Goal: Use online tool/utility: Utilize a website feature to perform a specific function

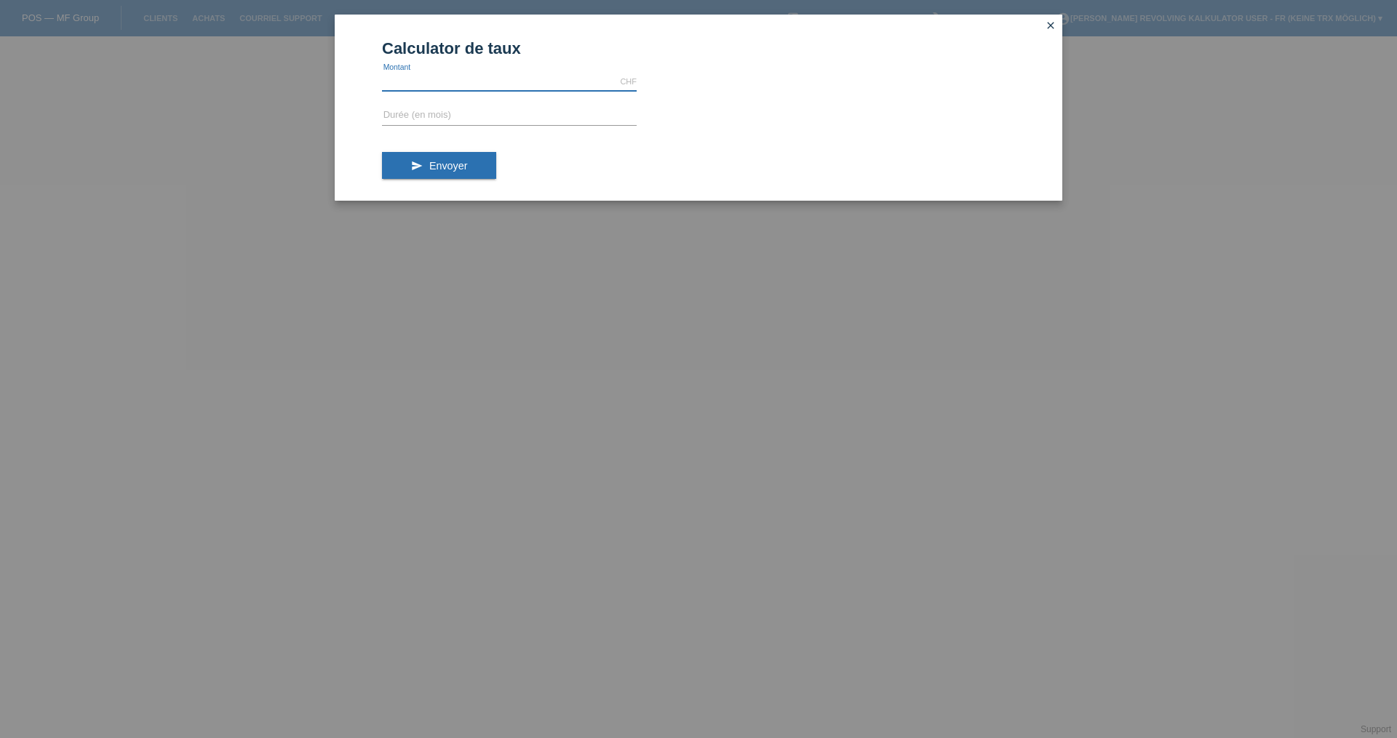
click at [442, 73] on input "text" at bounding box center [509, 82] width 255 height 18
type input "2104.00"
click at [439, 116] on input "text" at bounding box center [509, 116] width 255 height 18
drag, startPoint x: 420, startPoint y: 113, endPoint x: 356, endPoint y: 116, distance: 64.8
click at [352, 116] on div "Calculator de taux 2104.00 CHF error [GEOGRAPHIC_DATA] 12 error Durée (en mois)…" at bounding box center [698, 108] width 727 height 186
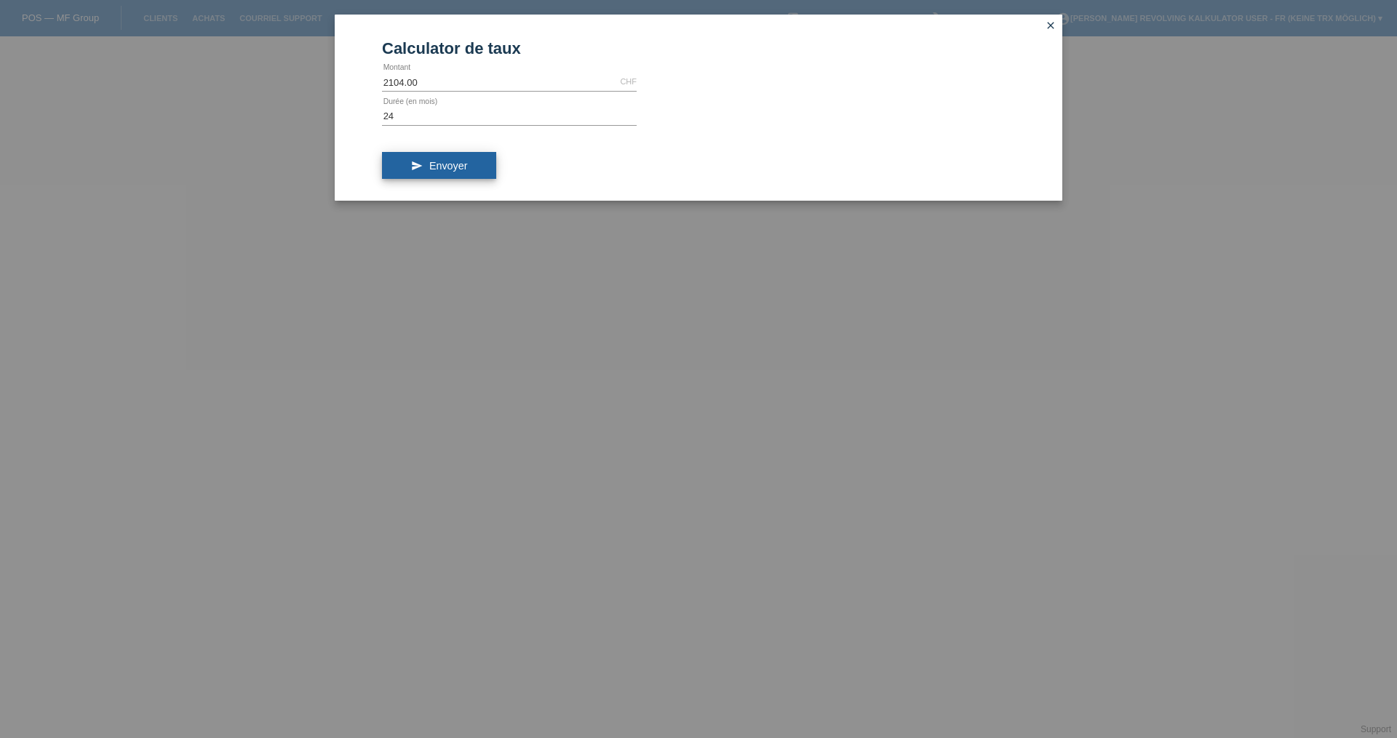
click at [436, 168] on span "Envoyer" at bounding box center [448, 166] width 38 height 12
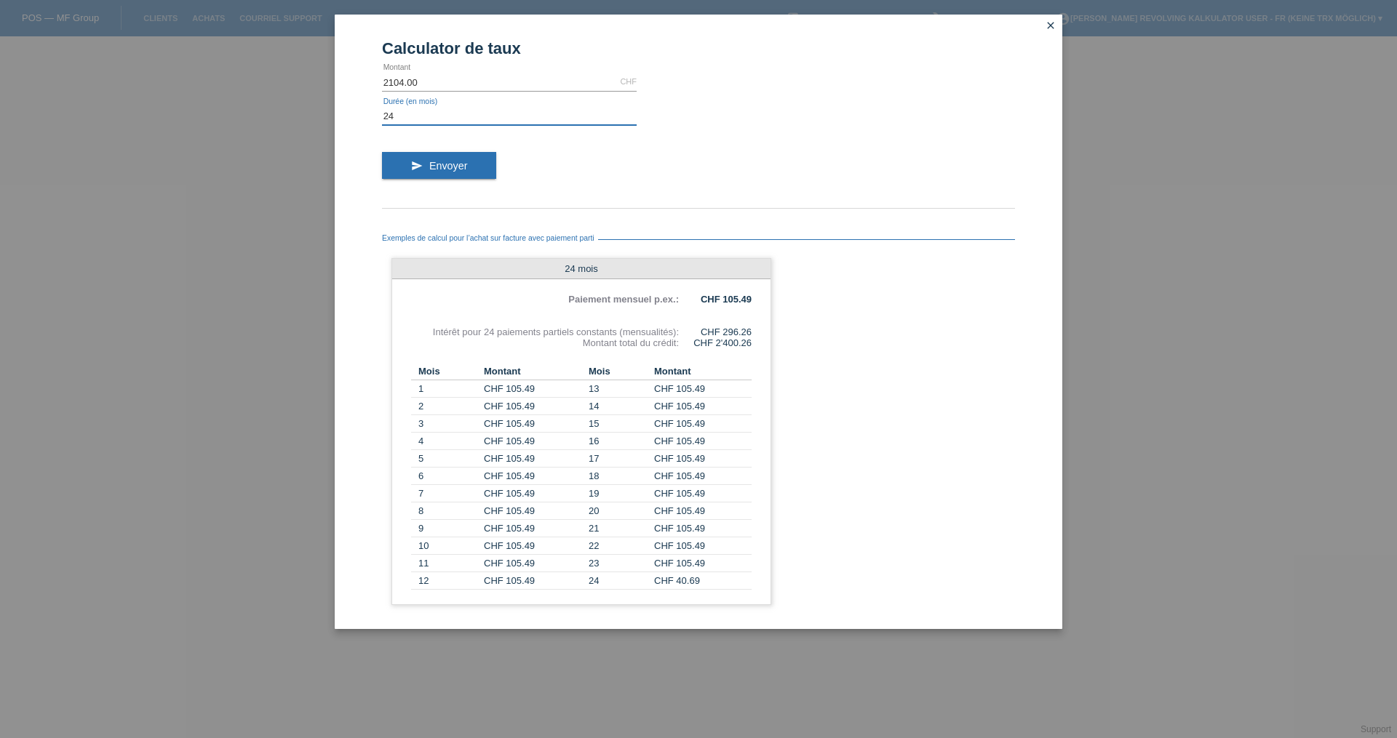
click at [410, 112] on input "24" at bounding box center [509, 116] width 255 height 18
type input "12"
click at [433, 164] on span "Envoyer" at bounding box center [448, 166] width 38 height 12
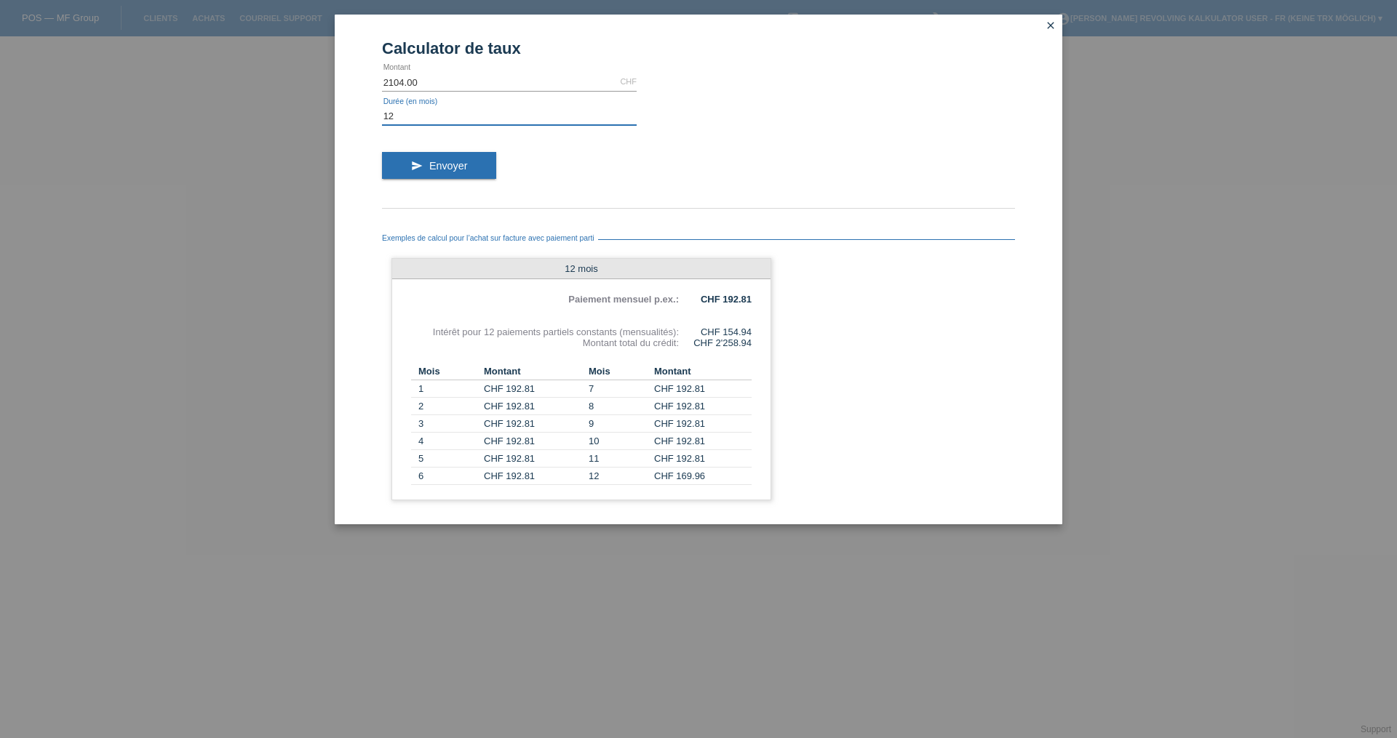
click at [435, 115] on input "12" at bounding box center [509, 116] width 255 height 18
click at [1050, 29] on icon "close" at bounding box center [1051, 26] width 12 height 12
